Goal: Task Accomplishment & Management: Use online tool/utility

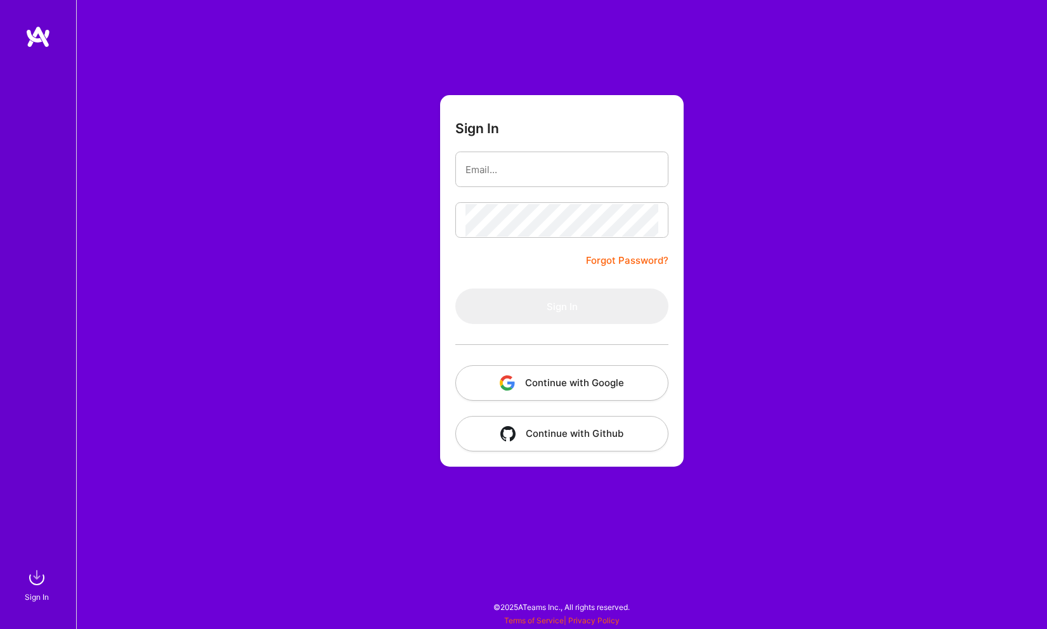
click at [529, 372] on button "Continue with Google" at bounding box center [561, 383] width 213 height 36
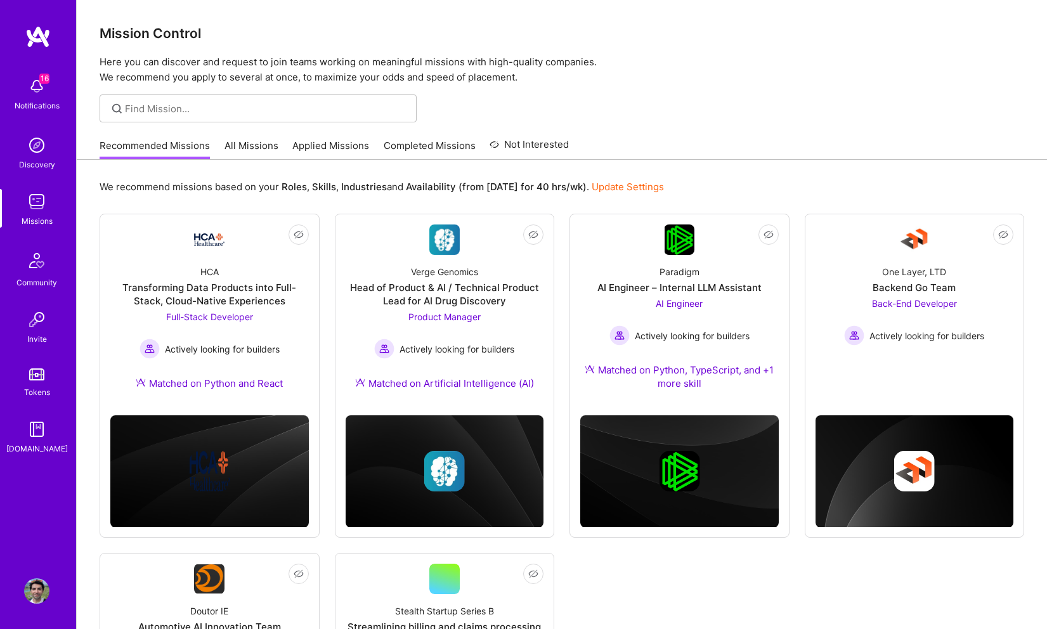
click at [240, 148] on link "All Missions" at bounding box center [252, 149] width 54 height 21
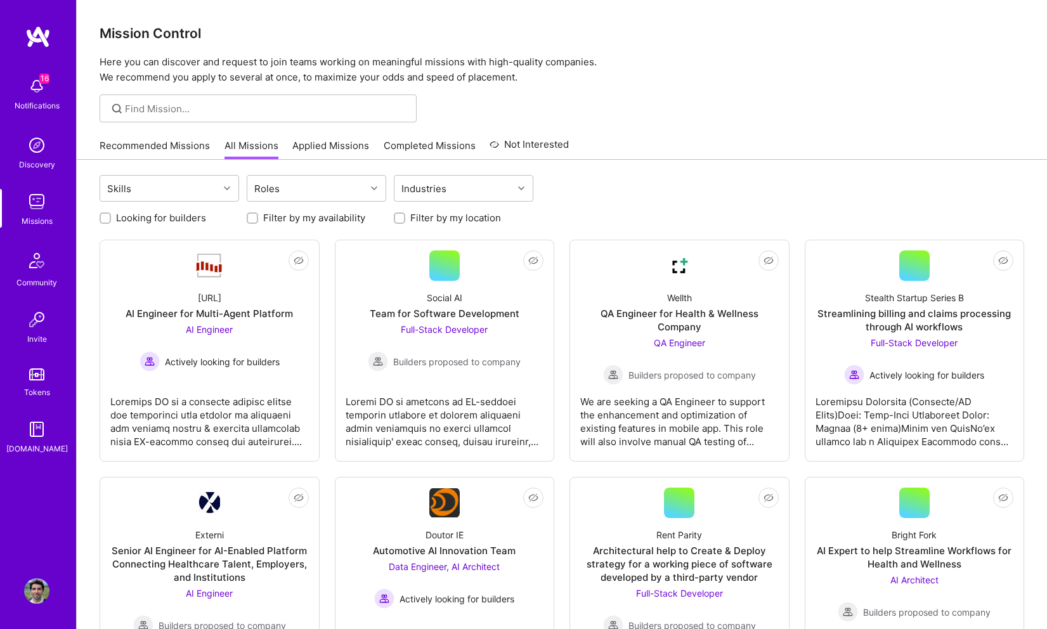
click at [191, 208] on div "Looking for builders Filter by my availability Filter by my location" at bounding box center [562, 215] width 925 height 20
click at [185, 221] on label "Looking for builders" at bounding box center [161, 217] width 90 height 13
click at [111, 221] on input "Looking for builders" at bounding box center [106, 218] width 9 height 9
checkbox input "true"
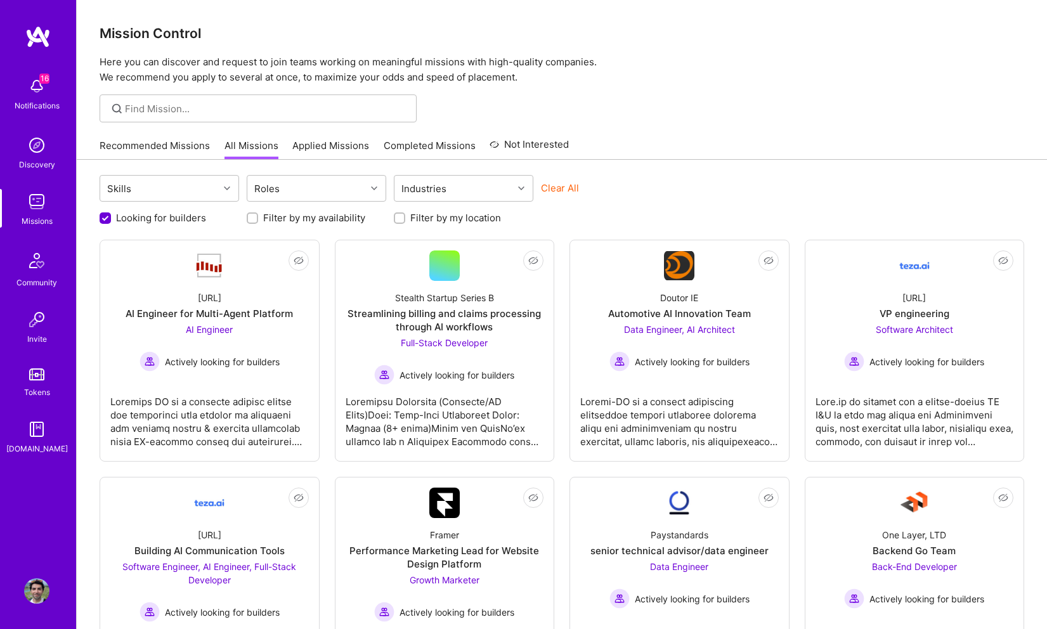
click at [396, 216] on input "Filter by my location" at bounding box center [400, 218] width 9 height 9
checkbox input "true"
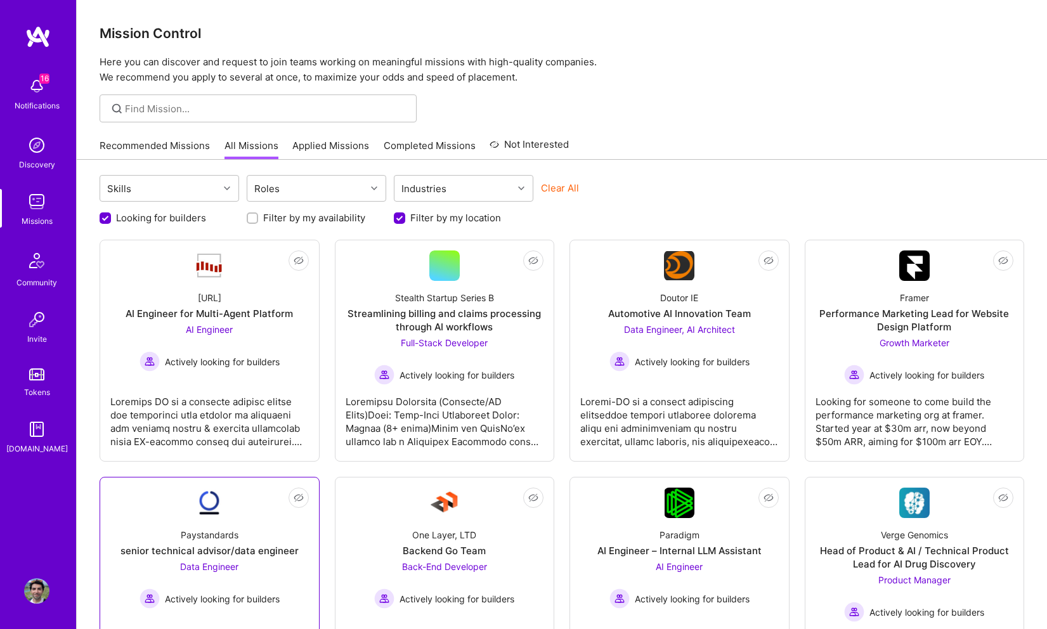
click at [265, 562] on div "Data Engineer Actively looking for builders" at bounding box center [210, 584] width 140 height 49
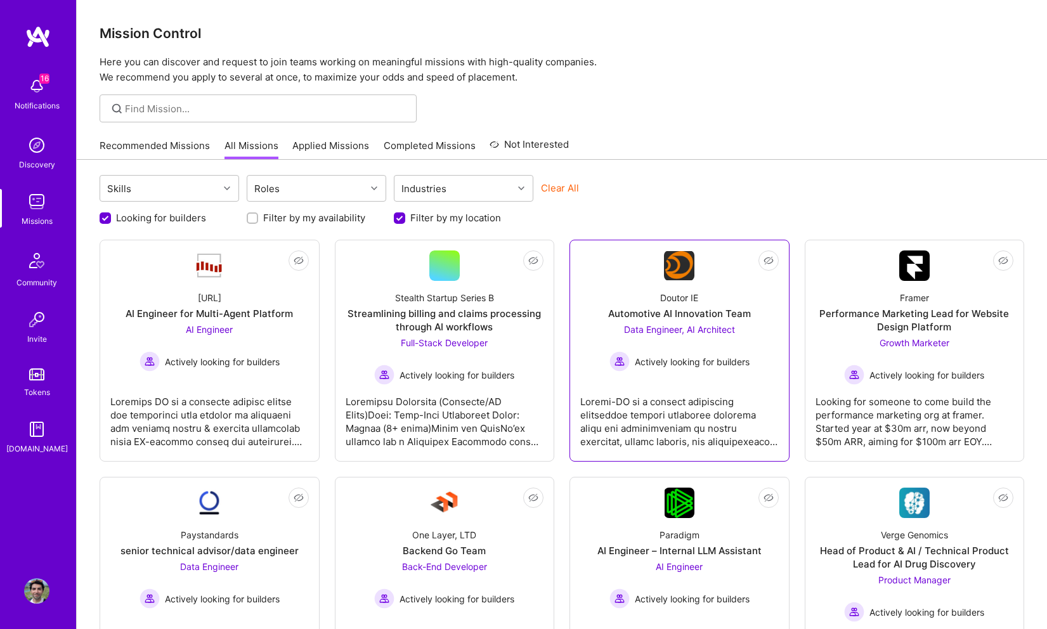
click at [656, 332] on span "Data Engineer, AI Architect" at bounding box center [679, 329] width 111 height 11
